Goal: Check status: Check status

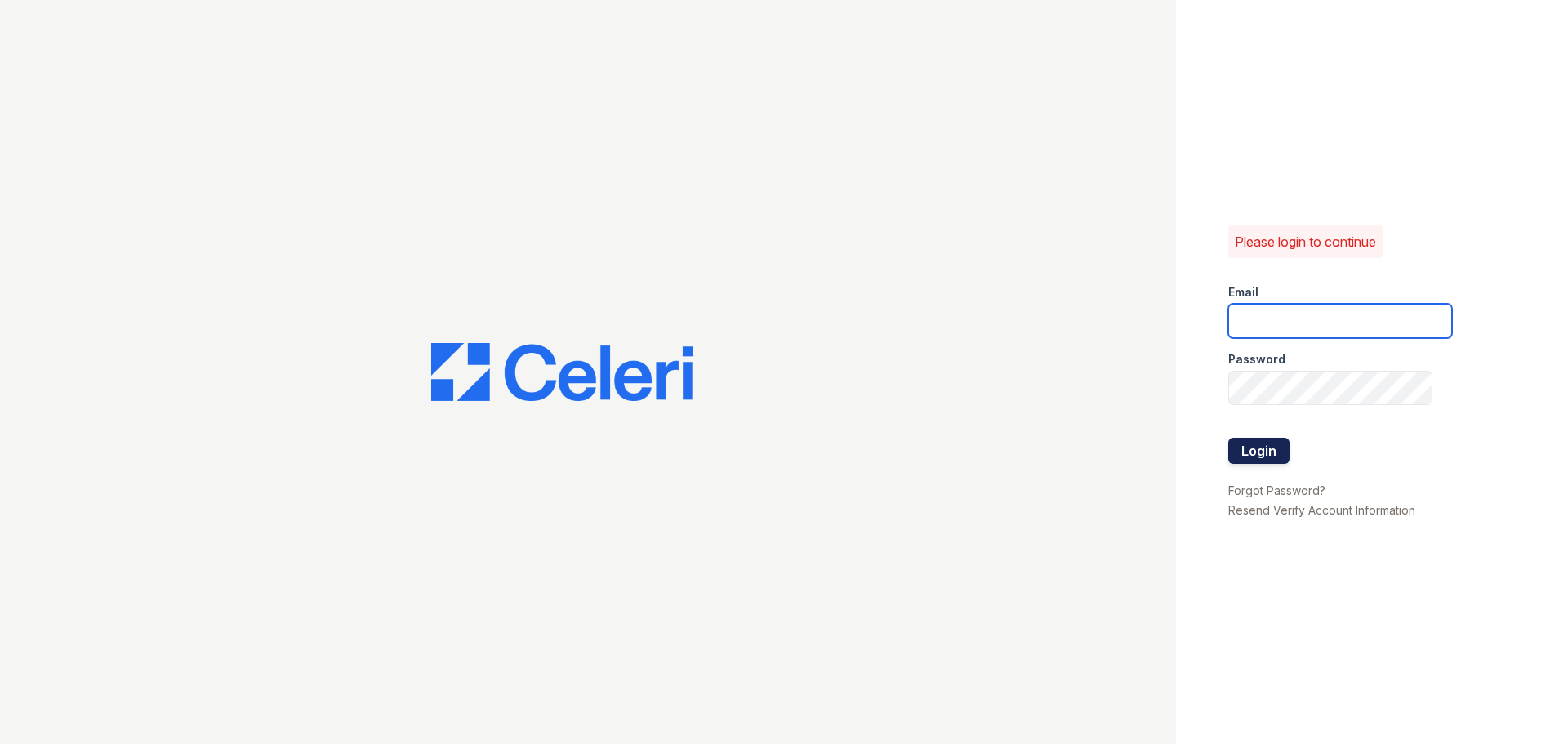
type input "[EMAIL_ADDRESS][DOMAIN_NAME]"
click at [1260, 453] on button "Login" at bounding box center [1259, 450] width 61 height 26
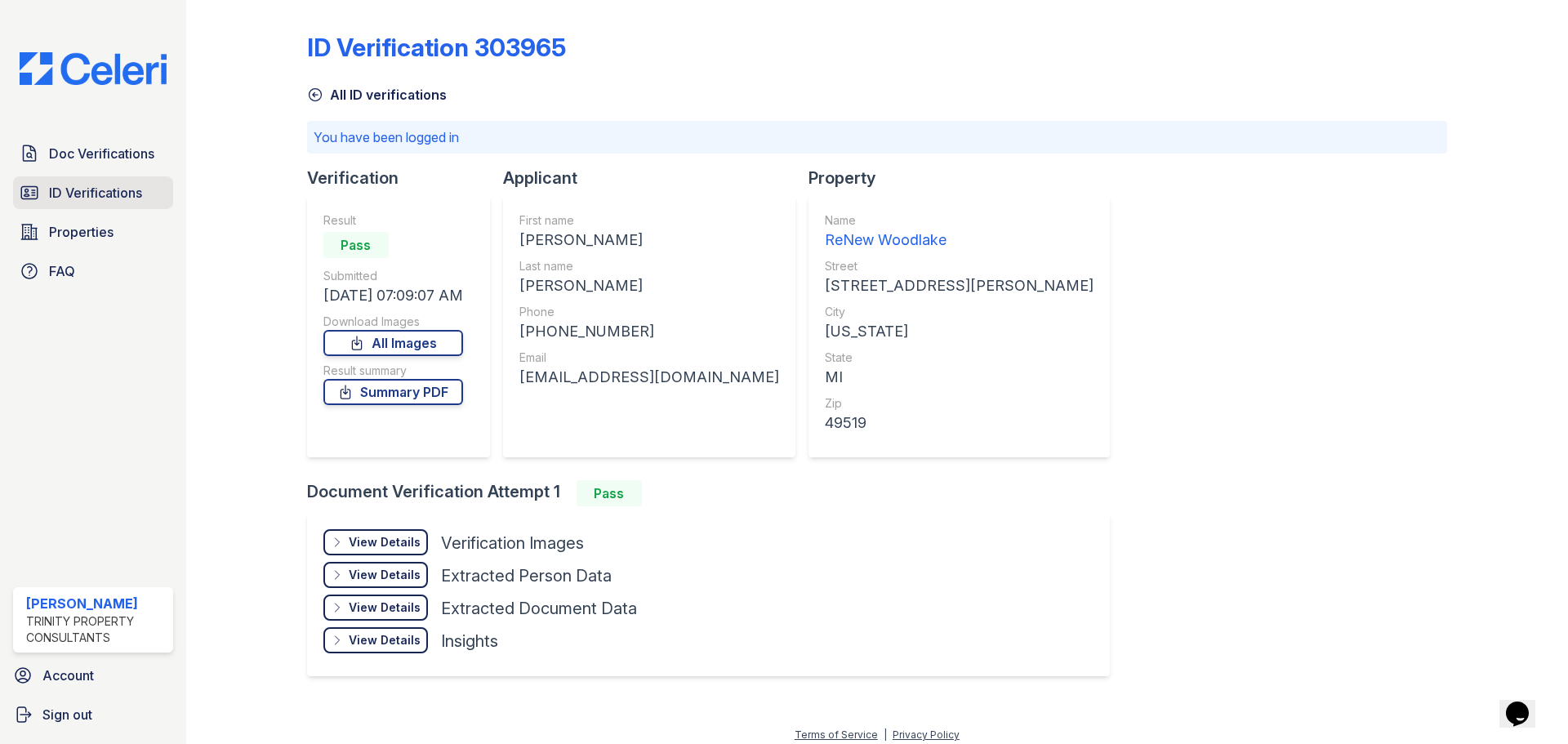
click at [99, 194] on span "ID Verifications" at bounding box center [96, 192] width 93 height 20
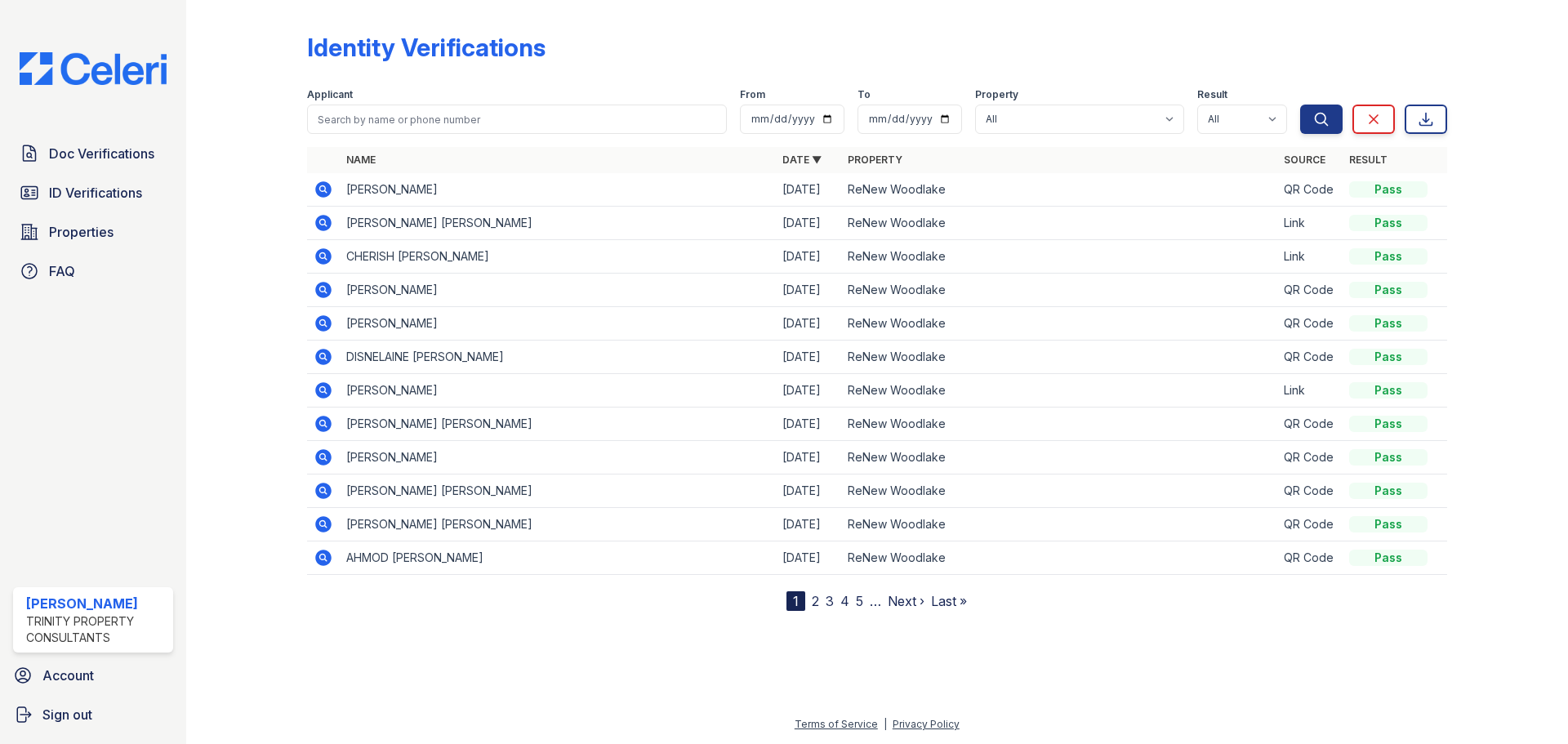
click at [263, 223] on div at bounding box center [260, 309] width 95 height 605
click at [122, 190] on span "ID Verifications" at bounding box center [96, 192] width 93 height 20
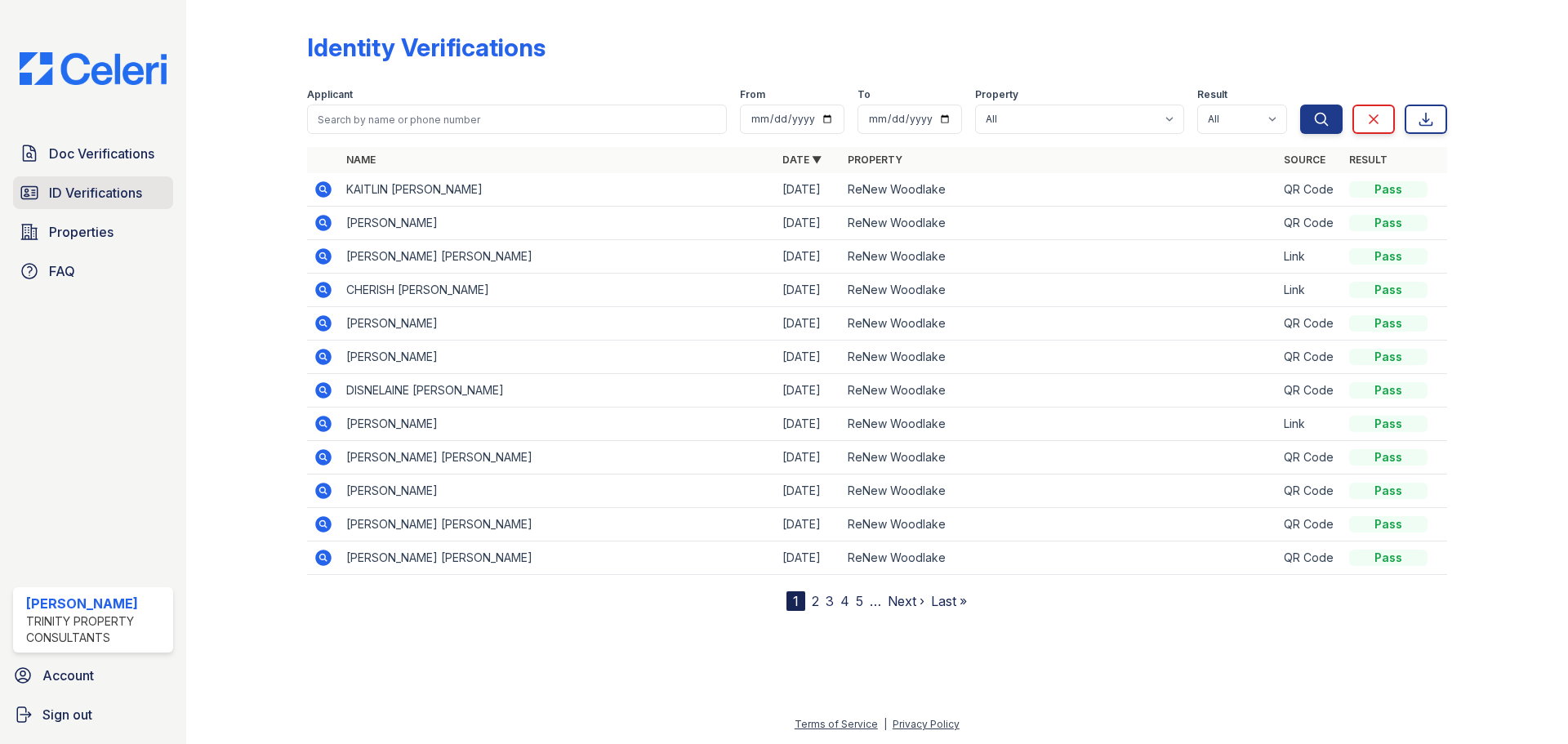
click at [117, 190] on span "ID Verifications" at bounding box center [96, 192] width 93 height 20
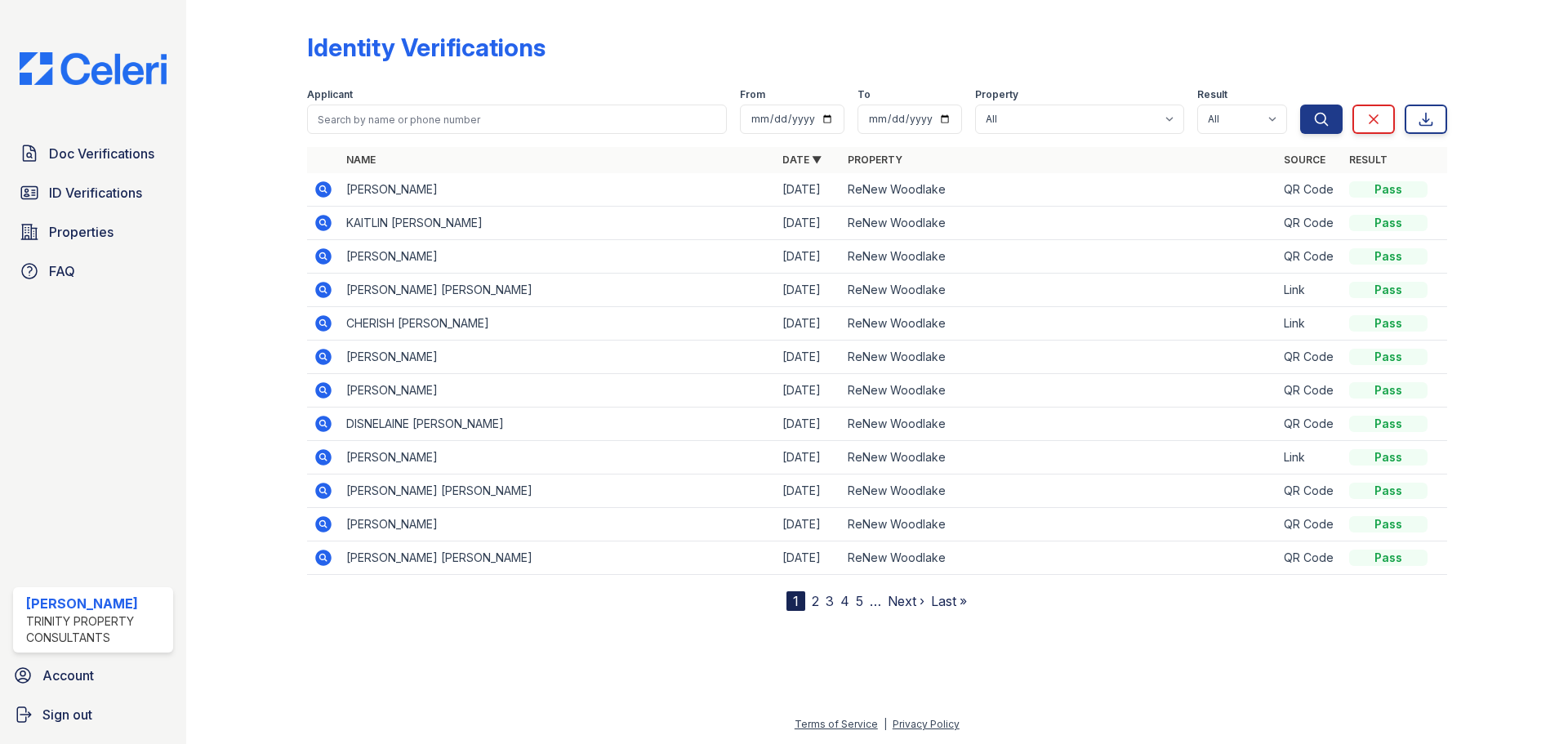
click at [324, 281] on icon at bounding box center [323, 290] width 20 height 20
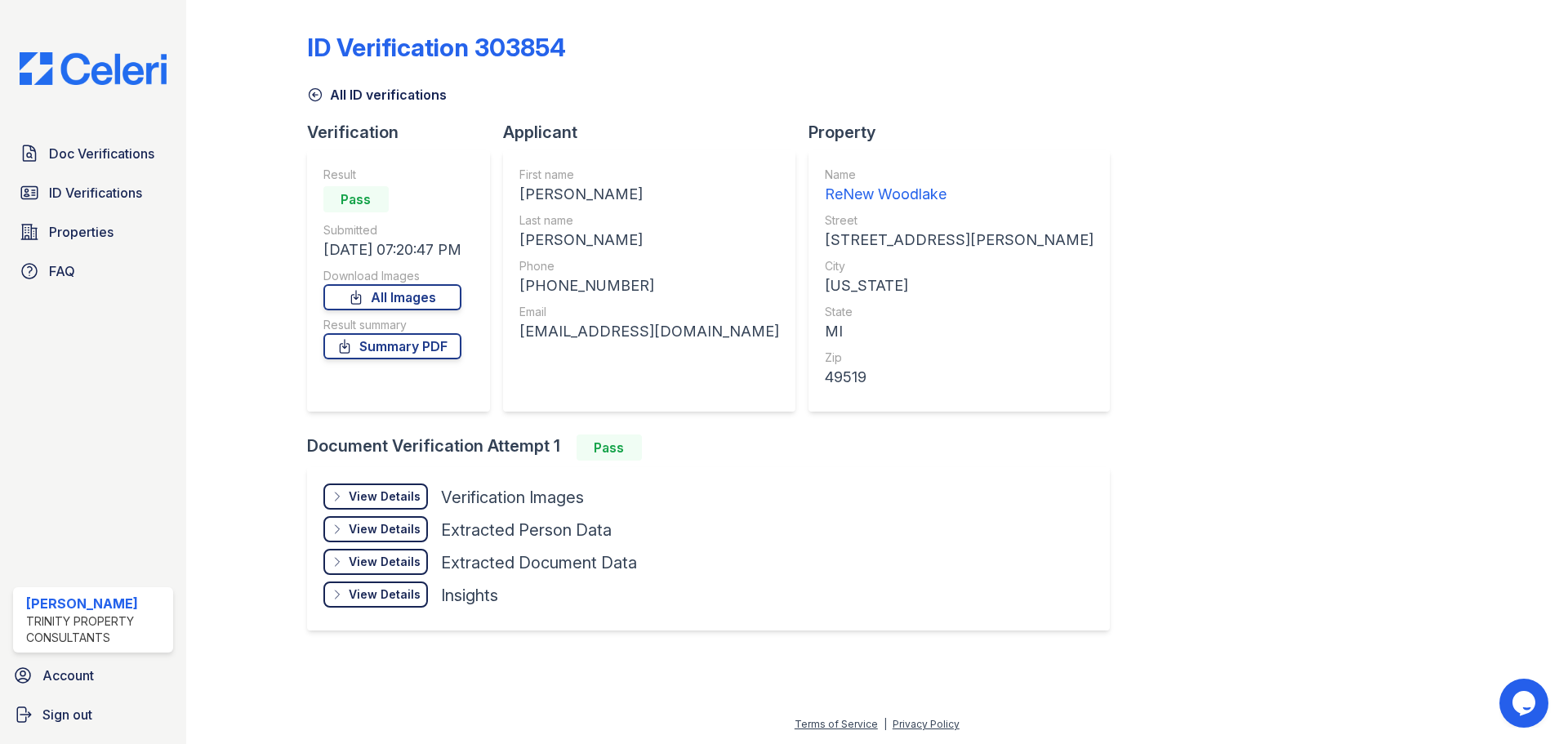
click at [377, 499] on div "View Details" at bounding box center [385, 496] width 72 height 16
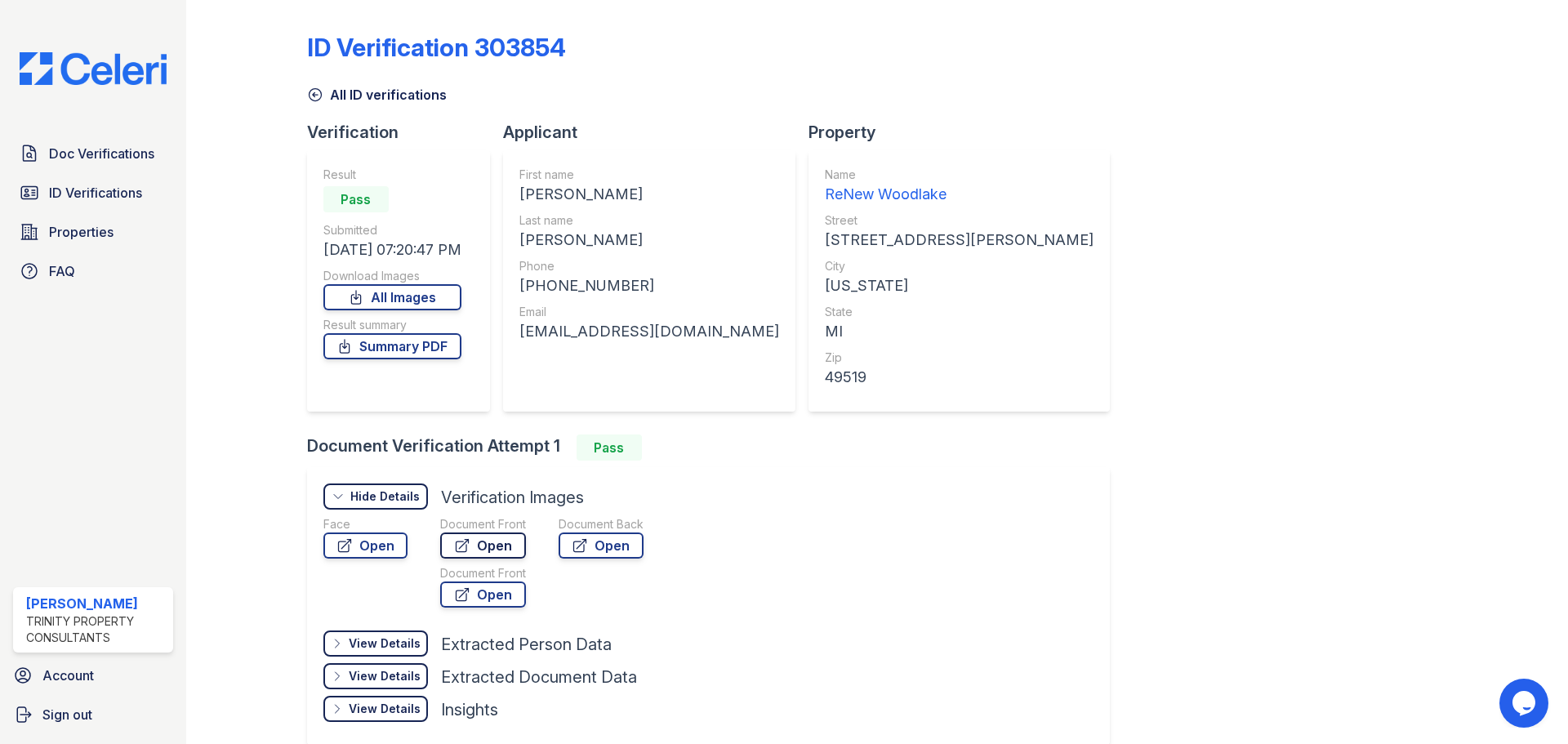
click at [489, 551] on link "Open" at bounding box center [482, 545] width 86 height 26
click at [123, 196] on span "ID Verifications" at bounding box center [96, 192] width 93 height 20
